Goal: Task Accomplishment & Management: Manage account settings

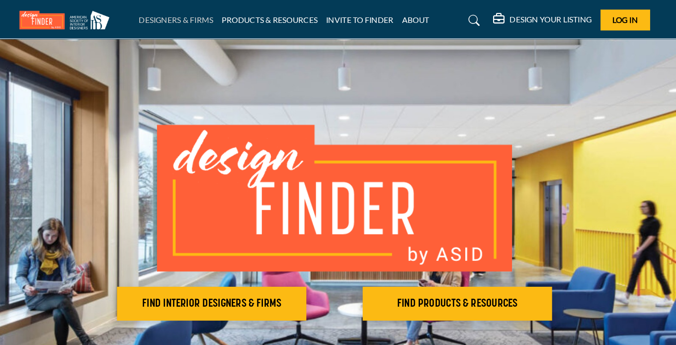
click at [206, 15] on link "DESIGNERS & FIRMS" at bounding box center [199, 17] width 66 height 8
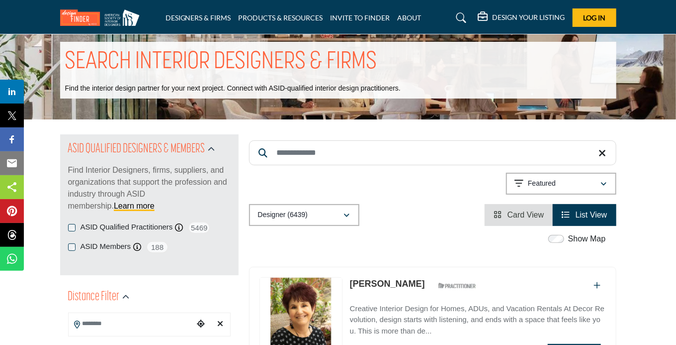
scroll to position [22, 0]
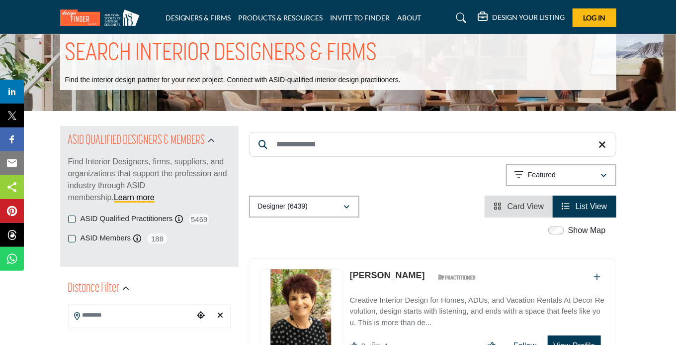
click at [280, 148] on input "Search Keyword" at bounding box center [433, 144] width 368 height 25
type input "*******"
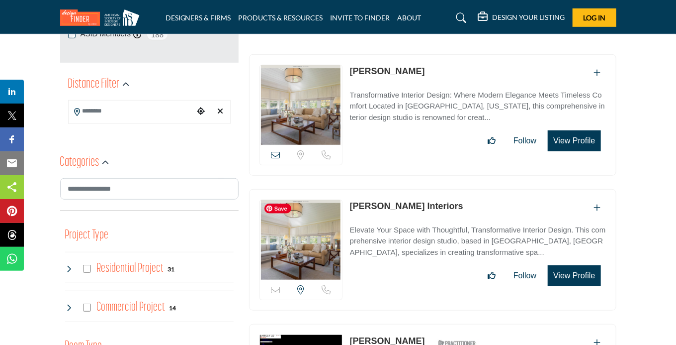
scroll to position [224, 0]
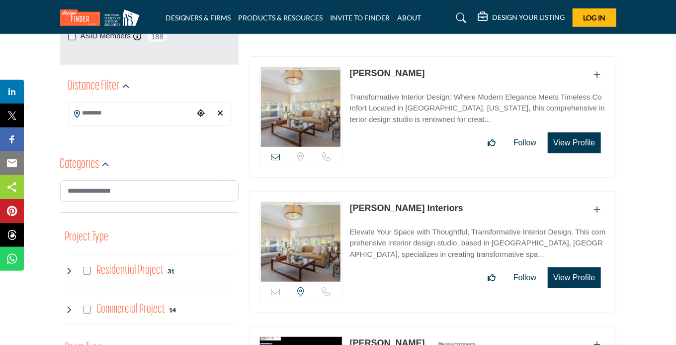
click at [398, 110] on p "Transformative Interior Design: Where Modern Elegance Meets Timeless Comfort Lo…" at bounding box center [478, 109] width 256 height 34
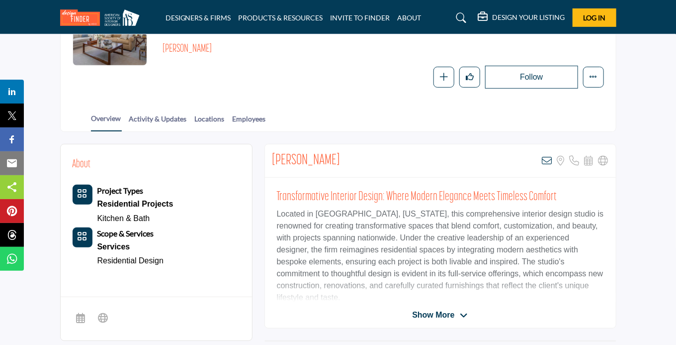
scroll to position [137, 0]
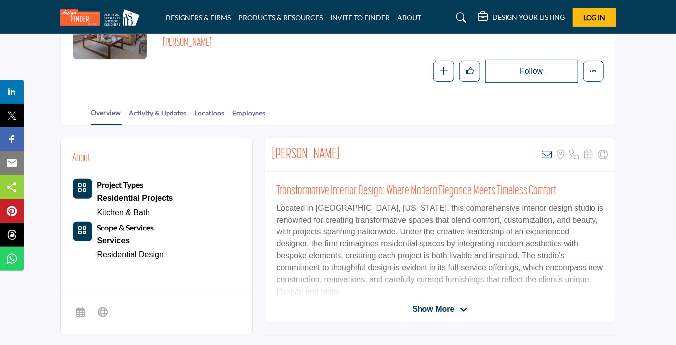
click at [436, 306] on span "Show More" at bounding box center [433, 309] width 42 height 12
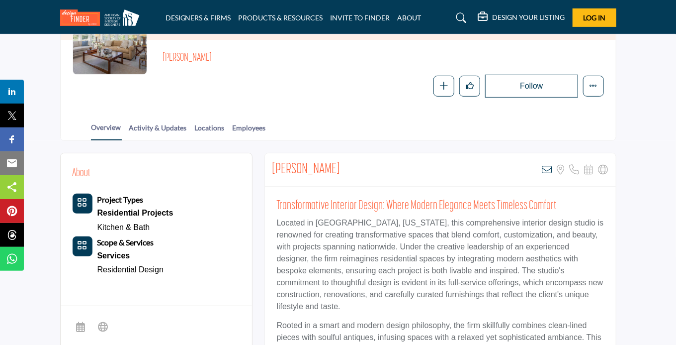
scroll to position [120, 0]
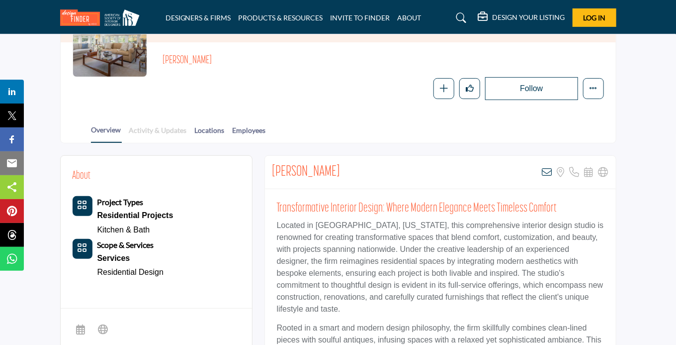
click at [163, 134] on link "Activity & Updates" at bounding box center [158, 133] width 59 height 17
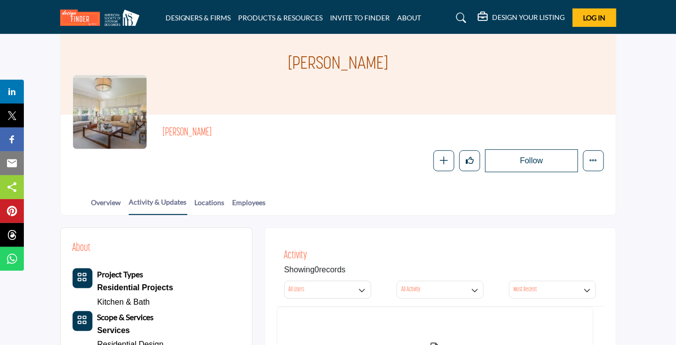
scroll to position [39, 0]
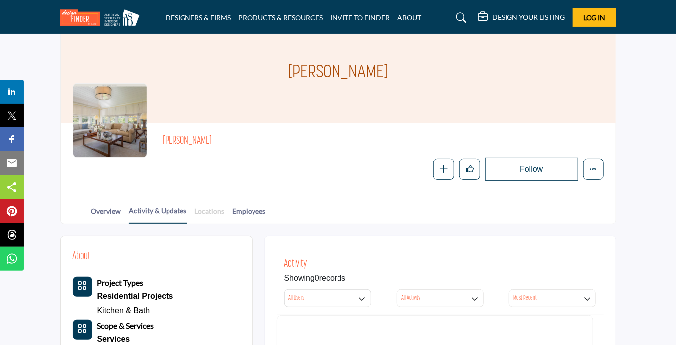
click at [218, 211] on link "Locations" at bounding box center [209, 213] width 31 height 17
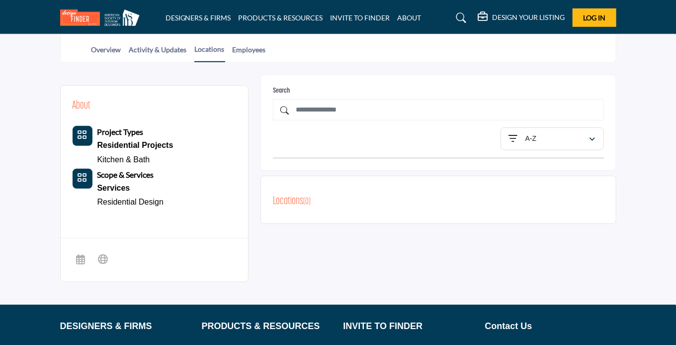
scroll to position [208, 0]
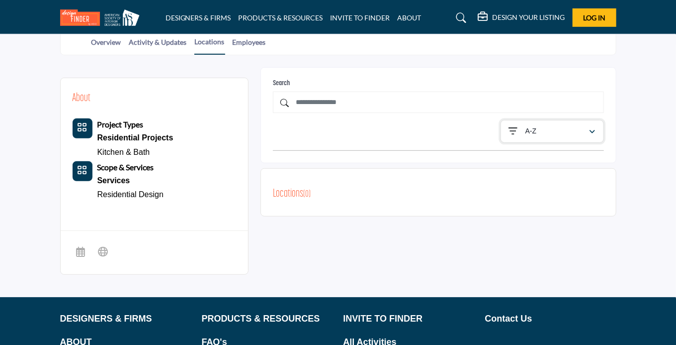
click at [547, 126] on div "A-Z" at bounding box center [549, 131] width 80 height 12
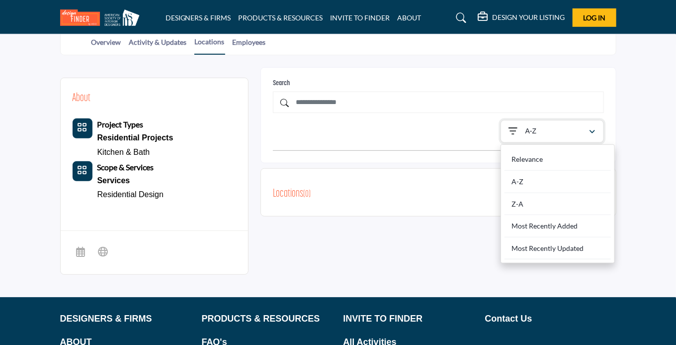
click at [546, 125] on div "A-Z" at bounding box center [549, 131] width 80 height 12
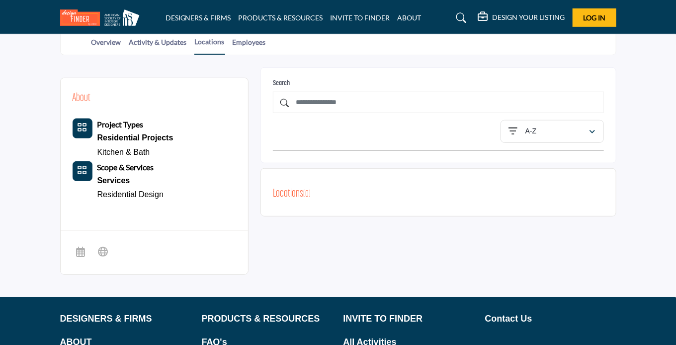
click at [287, 194] on h2 "Locations ( 0 )" at bounding box center [292, 194] width 38 height 17
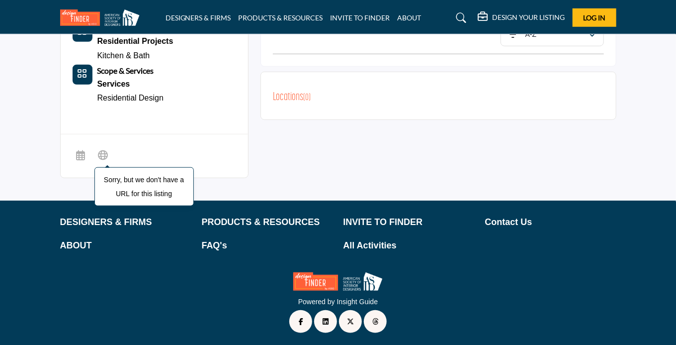
click at [99, 156] on icon at bounding box center [103, 155] width 10 height 12
click at [79, 151] on icon at bounding box center [81, 155] width 9 height 12
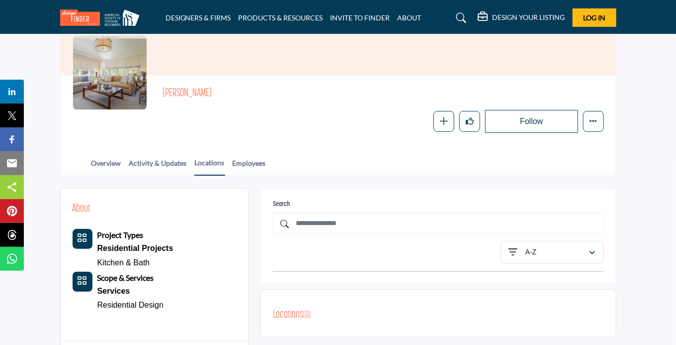
scroll to position [71, 0]
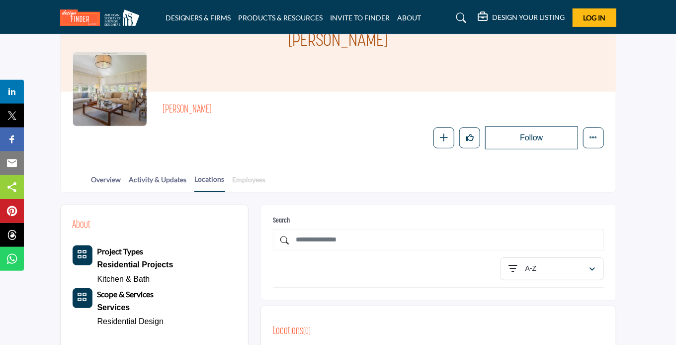
click at [252, 186] on link "Employees" at bounding box center [249, 182] width 34 height 17
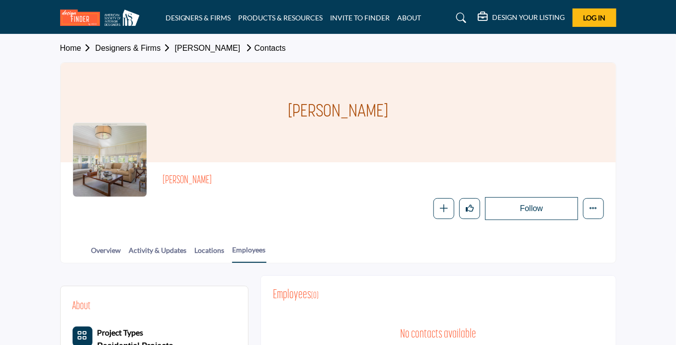
click at [202, 42] on span "Home Designers & Firms Sophia Shibles Contacts" at bounding box center [173, 48] width 226 height 12
click at [201, 47] on link "[PERSON_NAME]" at bounding box center [208, 48] width 66 height 8
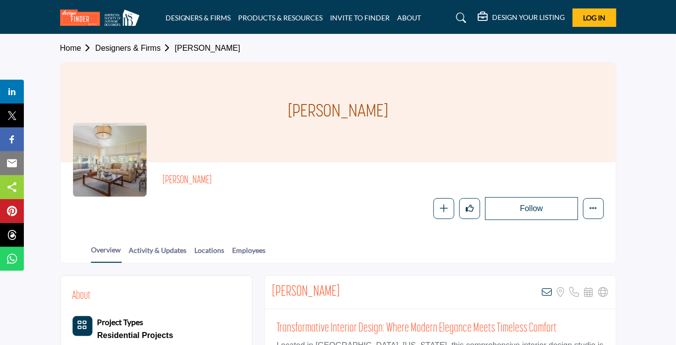
click at [136, 57] on div "Home Designers & Firms Sophia Shibles" at bounding box center [338, 48] width 557 height 28
click at [136, 53] on span "Home Designers & Firms Sophia Shibles" at bounding box center [150, 48] width 181 height 12
click at [137, 48] on link "Designers & Firms" at bounding box center [135, 48] width 80 height 8
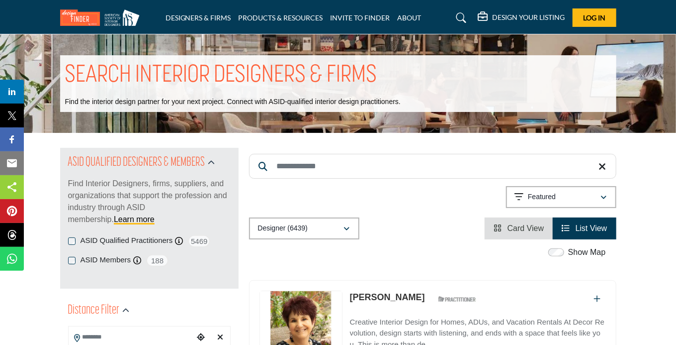
click at [344, 171] on input "Search Keyword" at bounding box center [433, 166] width 368 height 25
type input "*******"
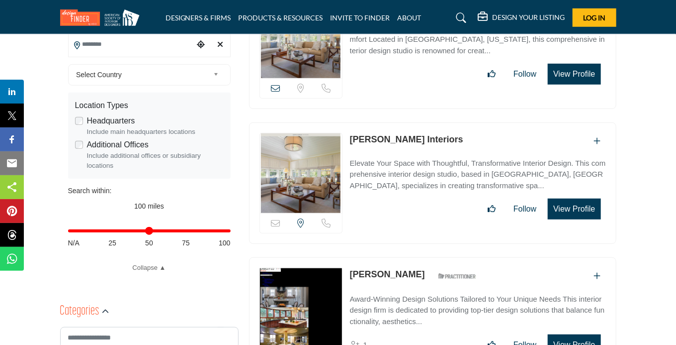
scroll to position [294, 0]
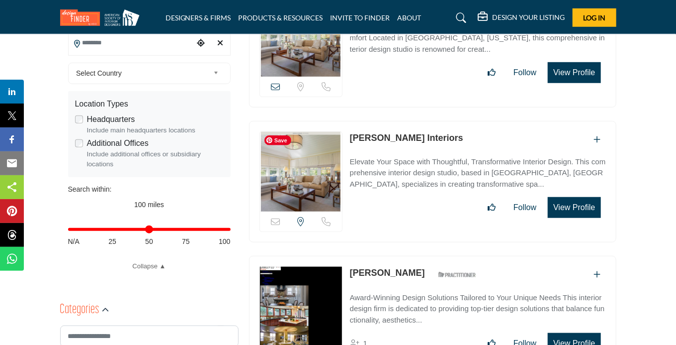
click at [304, 168] on img at bounding box center [301, 172] width 82 height 80
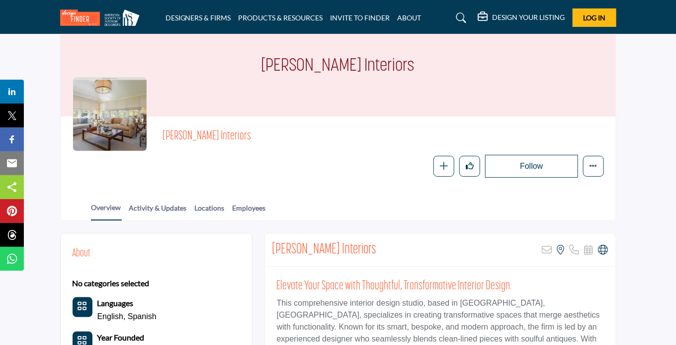
scroll to position [46, 0]
click at [583, 20] on button "Log In" at bounding box center [595, 17] width 44 height 18
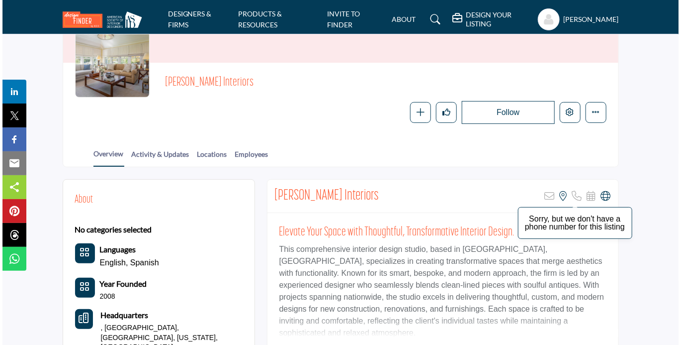
scroll to position [96, 0]
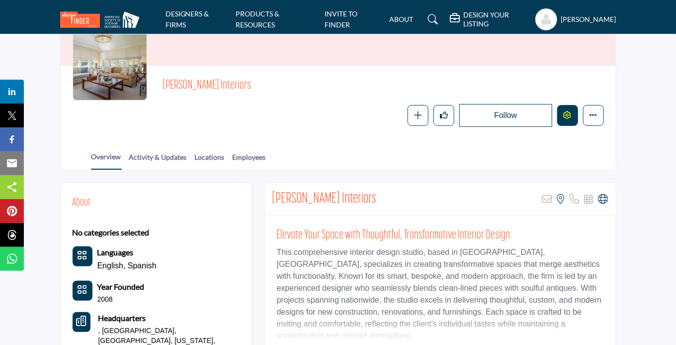
click at [568, 117] on icon "Edit company" at bounding box center [568, 115] width 8 height 8
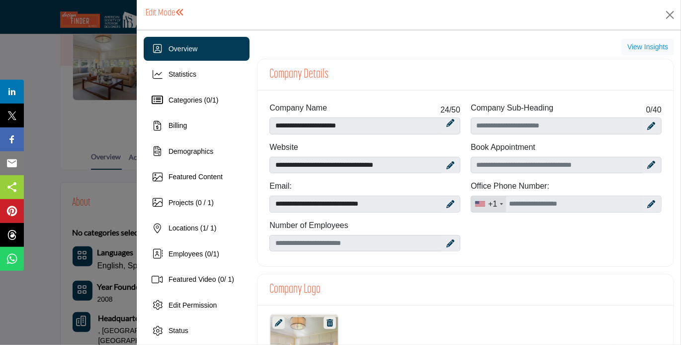
click at [648, 205] on icon at bounding box center [652, 204] width 8 height 8
click at [550, 207] on input "Office Number" at bounding box center [566, 203] width 191 height 17
type input "**********"
click at [642, 202] on icon at bounding box center [645, 204] width 7 height 8
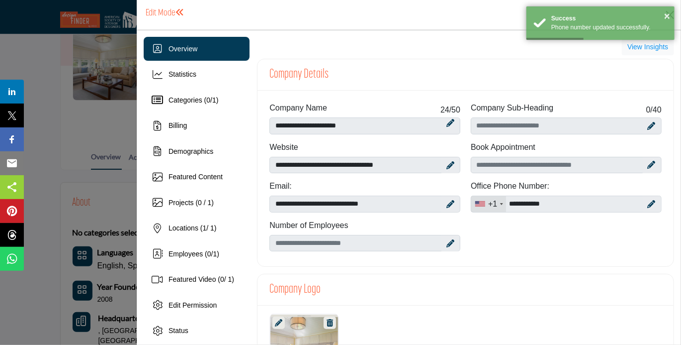
click at [447, 242] on icon at bounding box center [451, 243] width 8 height 8
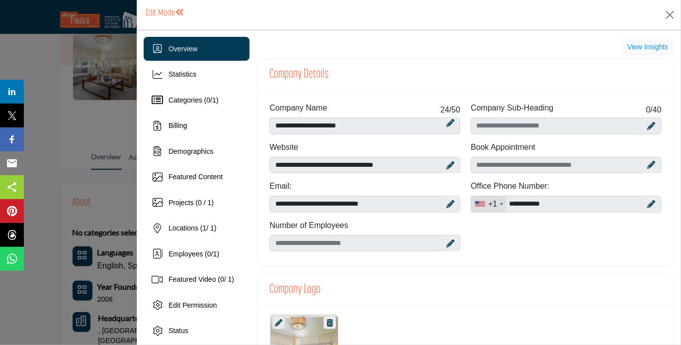
click at [448, 243] on icon at bounding box center [451, 243] width 8 height 8
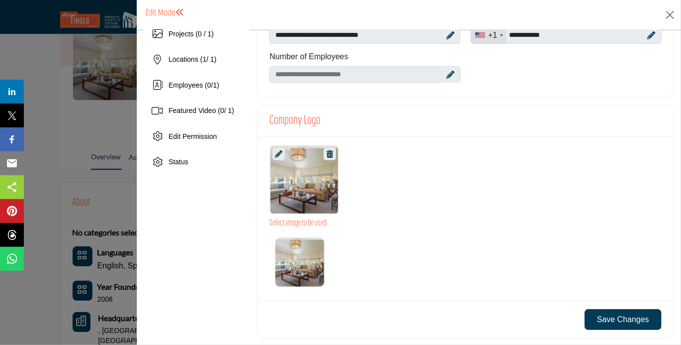
scroll to position [100, 0]
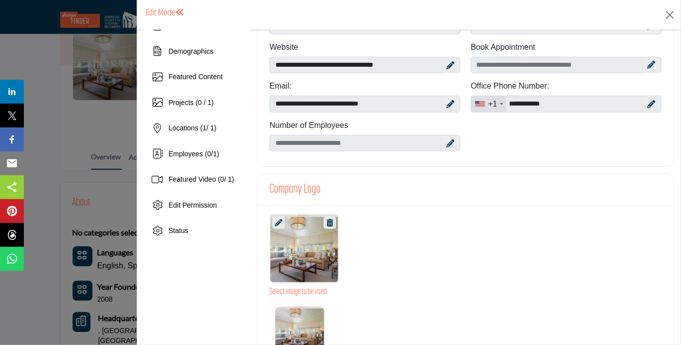
click at [286, 186] on h3 "Company Logo" at bounding box center [295, 189] width 51 height 15
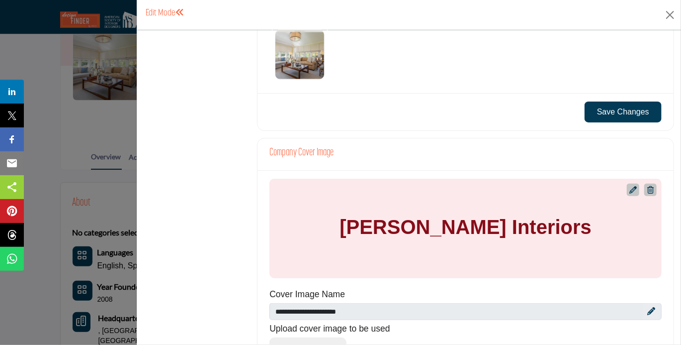
scroll to position [376, 0]
click at [293, 155] on h4 "Company Cover Image" at bounding box center [302, 152] width 64 height 12
click at [311, 153] on h4 "Company Cover Image" at bounding box center [302, 152] width 64 height 12
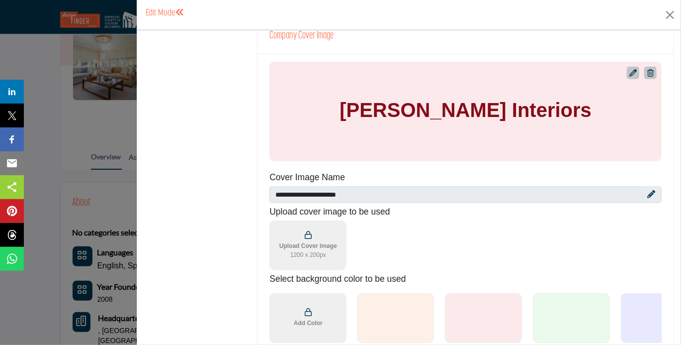
scroll to position [512, 0]
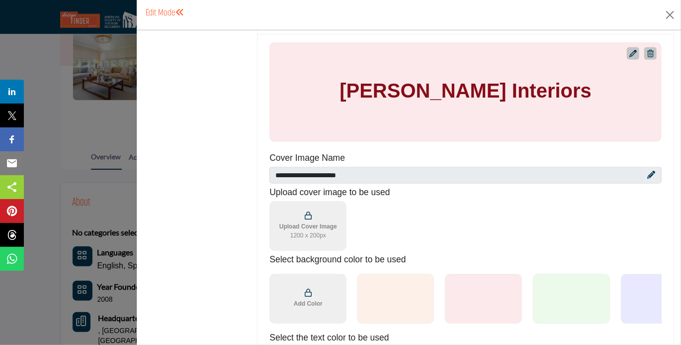
click at [322, 217] on div "Upload Cover Image 1200 x 200px" at bounding box center [309, 225] width 66 height 36
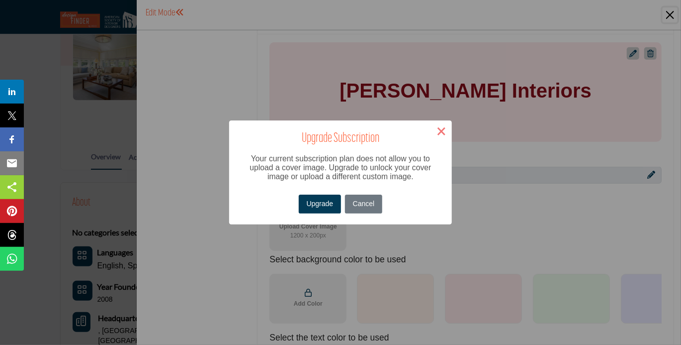
click at [441, 133] on button "×" at bounding box center [441, 130] width 21 height 21
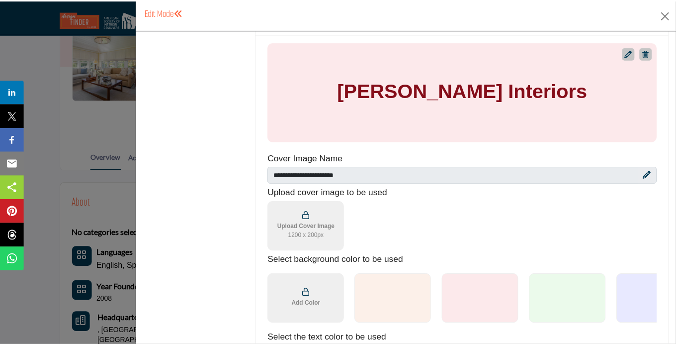
scroll to position [0, 0]
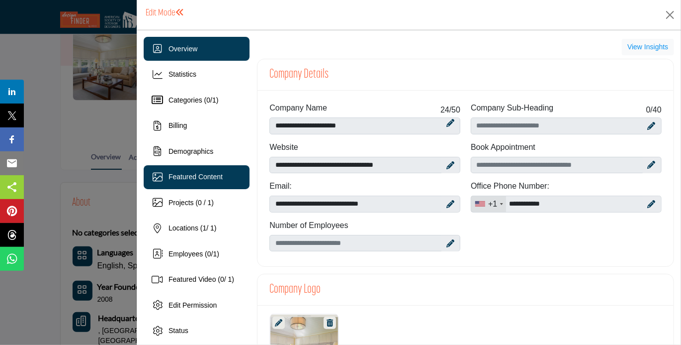
click at [191, 168] on div "Featured Content" at bounding box center [197, 177] width 106 height 24
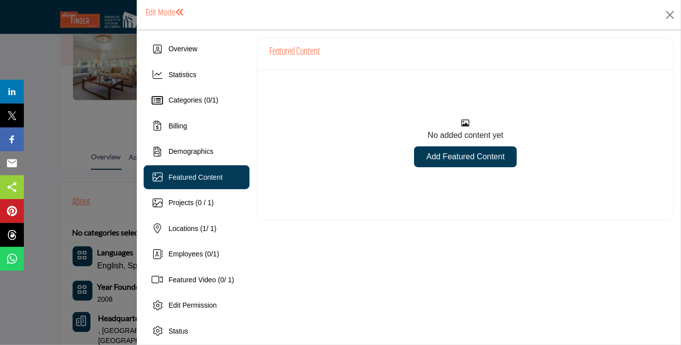
click at [442, 156] on link "Add Featured Content" at bounding box center [465, 156] width 103 height 21
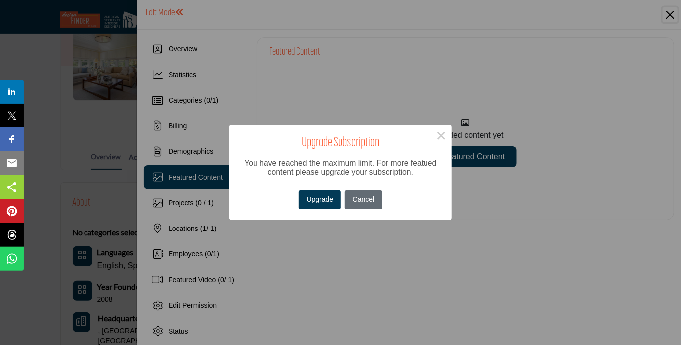
click at [367, 201] on button "Cancel" at bounding box center [363, 199] width 37 height 19
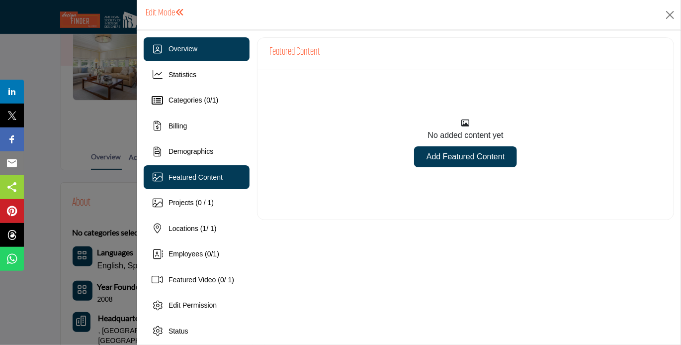
click at [186, 39] on div "Overview" at bounding box center [197, 49] width 106 height 24
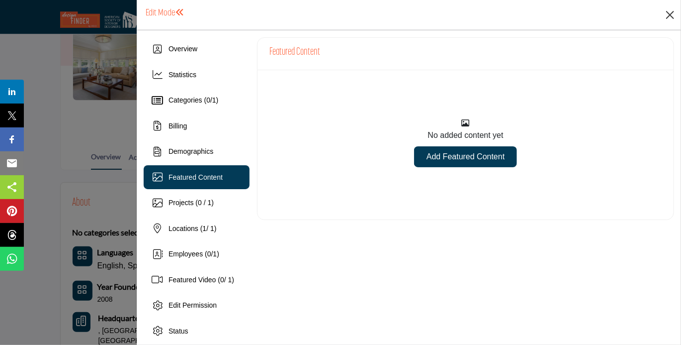
click at [662, 7] on div "Edit Mode You are now opted into the directory. Your listing is now Active." at bounding box center [409, 14] width 531 height 15
click at [673, 15] on button "Close" at bounding box center [670, 14] width 15 height 15
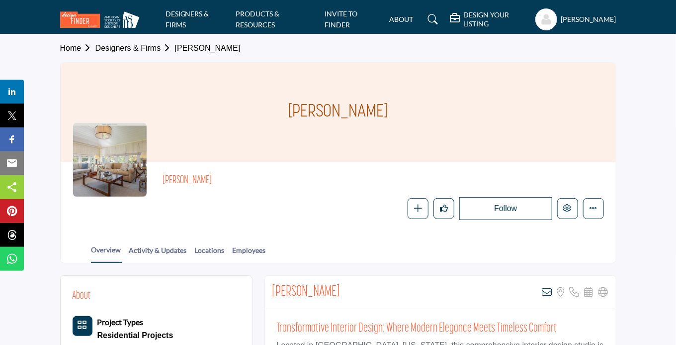
click at [117, 17] on img at bounding box center [102, 19] width 85 height 16
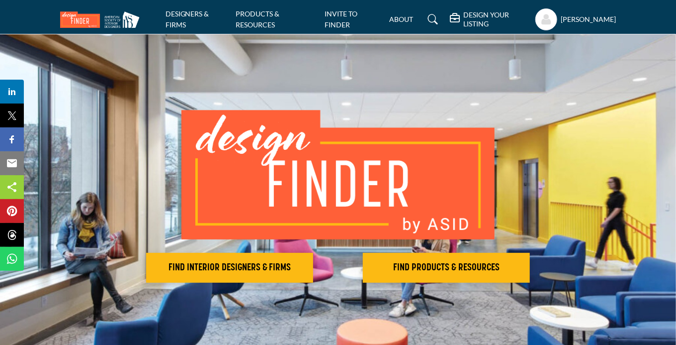
click at [85, 15] on img at bounding box center [102, 19] width 85 height 16
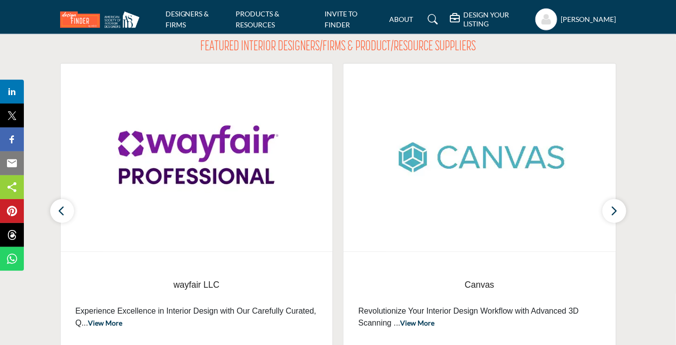
scroll to position [427, 0]
